Goal: Task Accomplishment & Management: Manage account settings

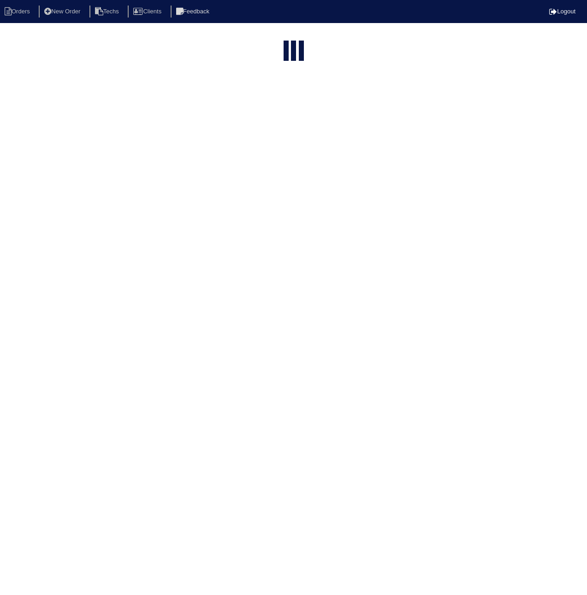
select select "15"
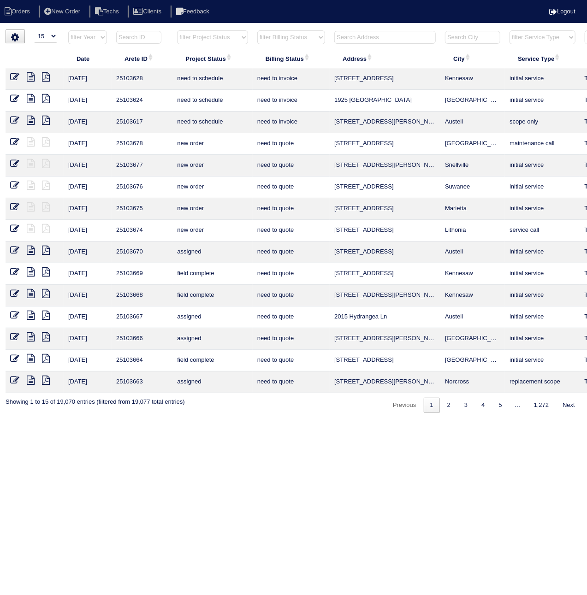
click at [145, 35] on input "text" at bounding box center [138, 37] width 45 height 13
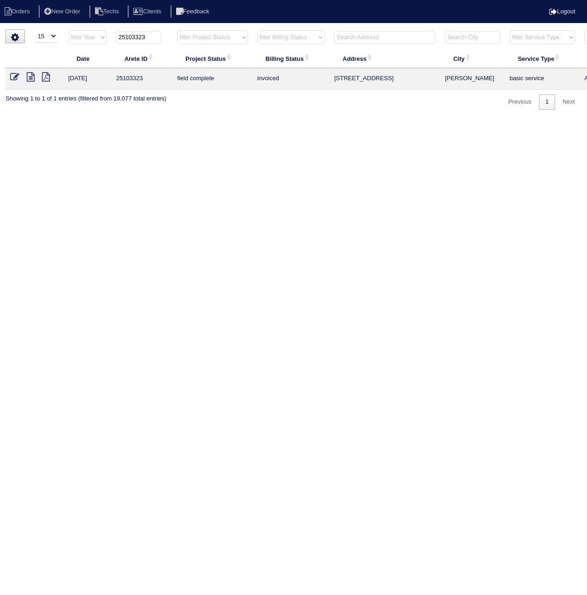
type input "25103323"
click at [16, 77] on icon at bounding box center [14, 76] width 9 height 9
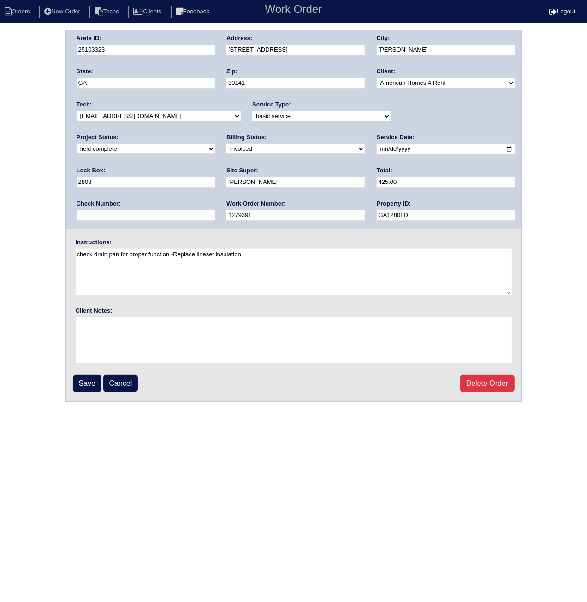
drag, startPoint x: 107, startPoint y: 149, endPoint x: 102, endPoint y: 155, distance: 6.9
click at [226, 149] on select "need to quote quoted need to invoice invoiced paid warranty purchase order need…" at bounding box center [295, 149] width 138 height 10
select select "paid"
click at [226, 144] on select "need to quote quoted need to invoice invoiced paid warranty purchase order need…" at bounding box center [295, 149] width 138 height 10
click at [215, 210] on input "text" at bounding box center [146, 215] width 138 height 11
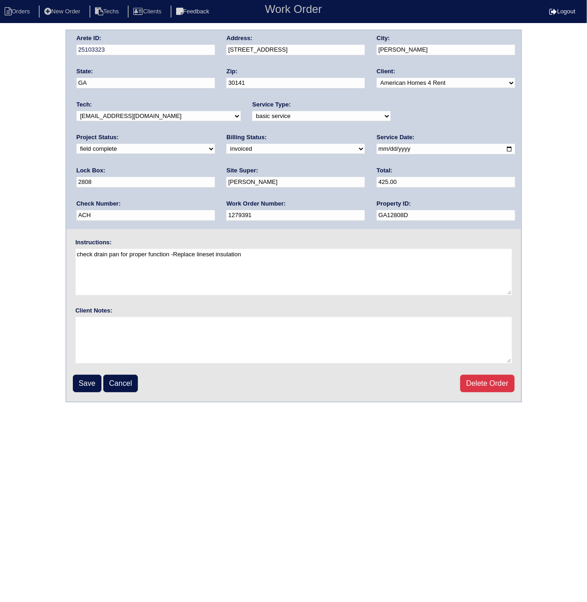
paste input "100325A"
drag, startPoint x: 426, startPoint y: 180, endPoint x: 371, endPoint y: 184, distance: 55.0
click at [360, 180] on div "Arete ID: 25103323 Address: 31 Trayton Way City: Hiram State: GA Zip: 30141 Cli…" at bounding box center [293, 129] width 455 height 199
type input "ACH 100325A"
click at [85, 380] on input "Save" at bounding box center [87, 384] width 29 height 18
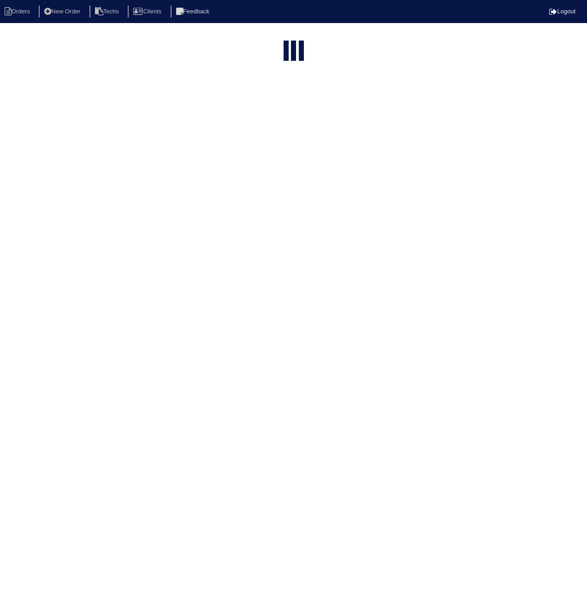
select select "15"
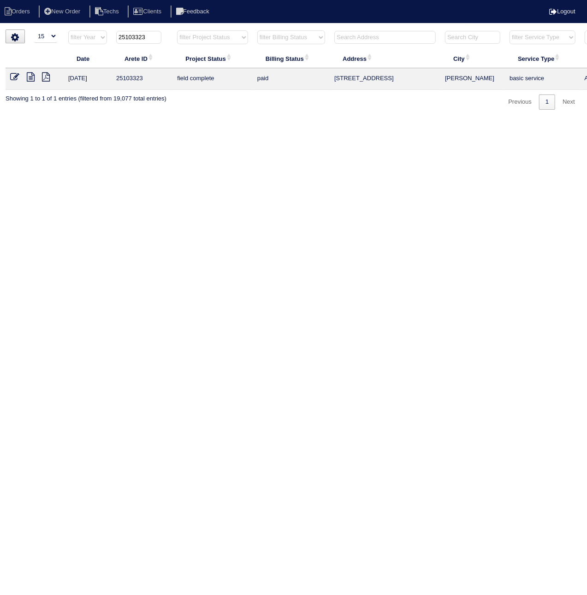
drag, startPoint x: 145, startPoint y: 37, endPoint x: 163, endPoint y: 39, distance: 18.1
click at [163, 39] on th "25103323" at bounding box center [142, 39] width 61 height 19
type input "25103325"
click at [15, 77] on icon at bounding box center [14, 76] width 9 height 9
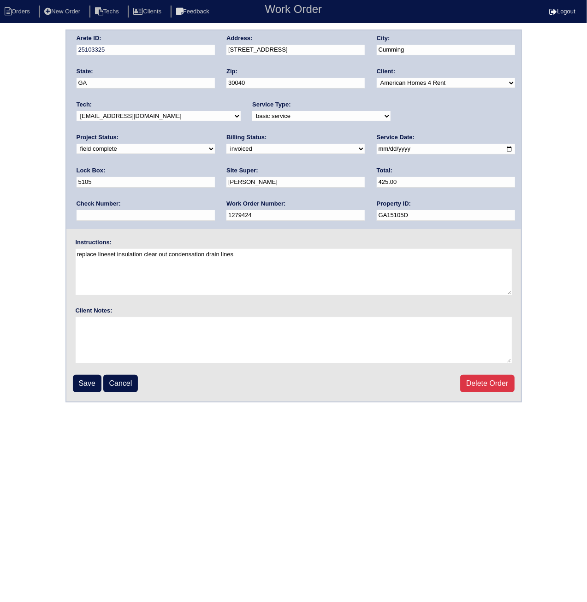
drag, startPoint x: 112, startPoint y: 145, endPoint x: 111, endPoint y: 154, distance: 8.4
click at [226, 145] on select "need to quote quoted need to invoice invoiced paid warranty purchase order need…" at bounding box center [295, 149] width 138 height 10
select select "paid"
click at [226, 144] on select "need to quote quoted need to invoice invoiced paid warranty purchase order need…" at bounding box center [295, 149] width 138 height 10
paste input "ACH 100325A"
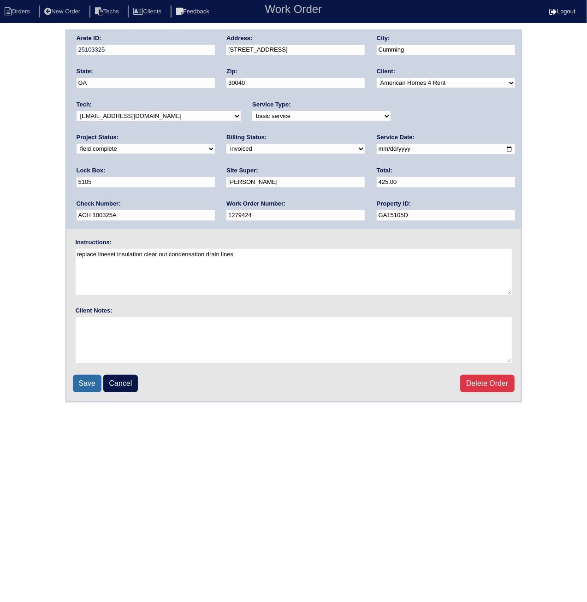
type input "ACH 100325A"
click at [81, 387] on input "Save" at bounding box center [87, 384] width 29 height 18
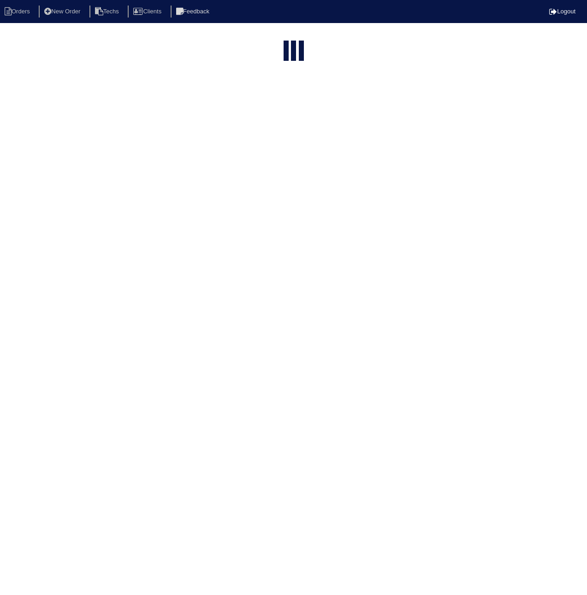
select select "15"
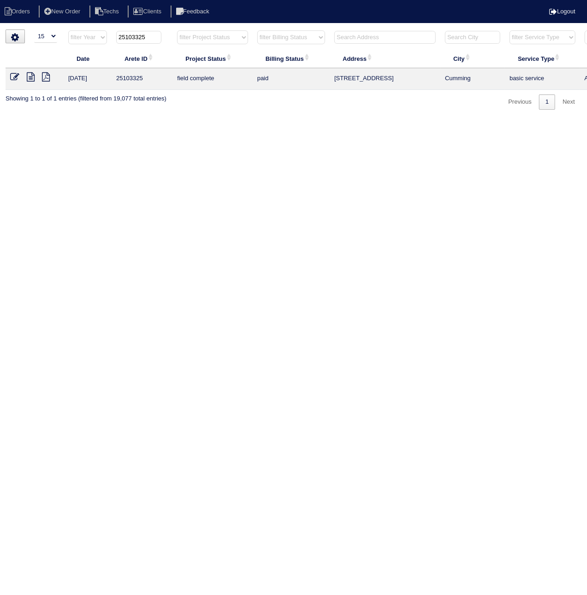
drag, startPoint x: 138, startPoint y: 35, endPoint x: 178, endPoint y: 43, distance: 40.4
click at [177, 40] on tr "filter Year -- Any Year -- 2025 2024 2023 2022 2021 2020 2019 25103325 filter P…" at bounding box center [405, 39] width 799 height 19
type input "25103437"
click at [12, 78] on icon at bounding box center [14, 76] width 9 height 9
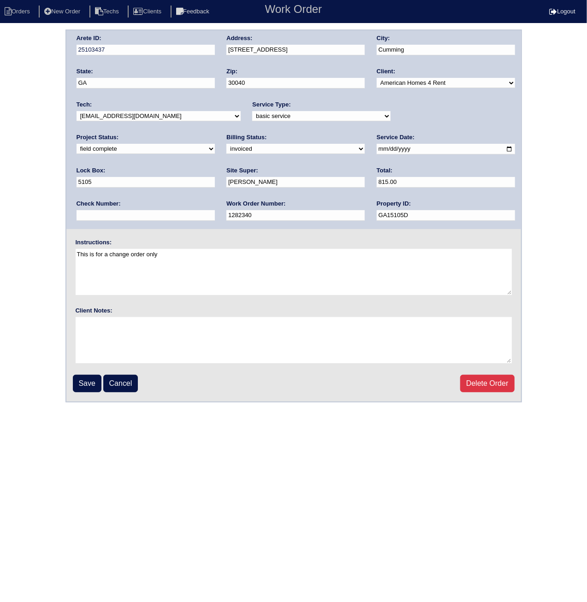
click at [226, 152] on select "need to quote quoted need to invoice invoiced paid warranty purchase order need…" at bounding box center [295, 149] width 138 height 10
select select "paid"
click at [226, 144] on select "need to quote quoted need to invoice invoiced paid warranty purchase order need…" at bounding box center [295, 149] width 138 height 10
paste input "ACH 100325A"
type input "ACH 100325A"
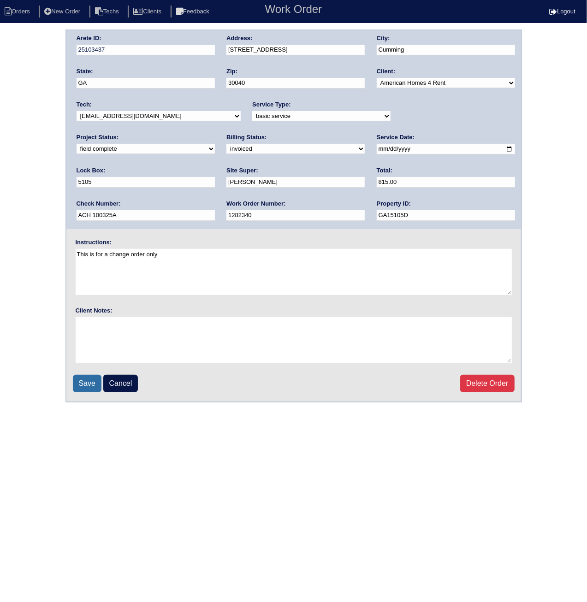
click at [84, 377] on input "Save" at bounding box center [87, 384] width 29 height 18
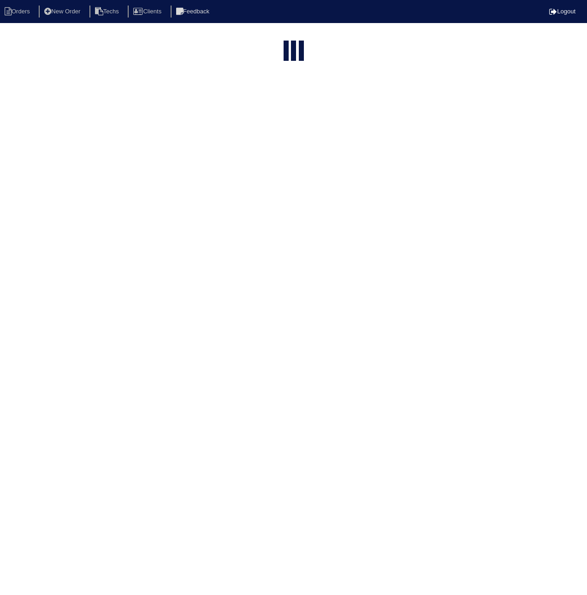
select select "15"
